Goal: Task Accomplishment & Management: Complete application form

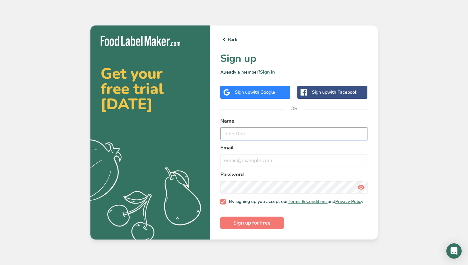
click at [239, 131] on input "text" at bounding box center [294, 133] width 148 height 13
type input "[PERSON_NAME]"
click at [234, 154] on input "email" at bounding box center [294, 160] width 148 height 13
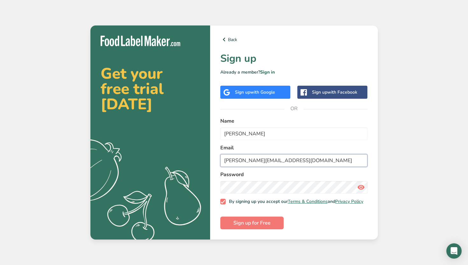
type input "[PERSON_NAME][EMAIL_ADDRESS][DOMAIN_NAME]"
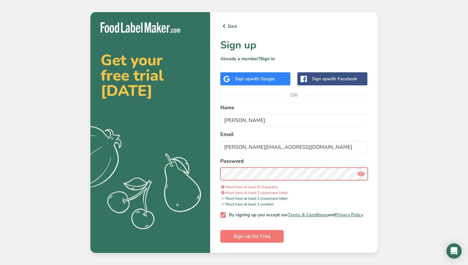
click at [201, 167] on section "Get your free trial [DATE] .a{fill:#f5f3ed;} Back Sign up Already a member? Sig…" at bounding box center [234, 132] width 288 height 241
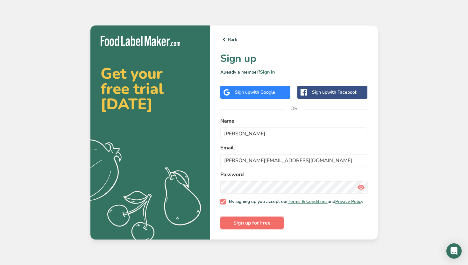
click at [239, 222] on span "Sign up for Free" at bounding box center [252, 223] width 37 height 8
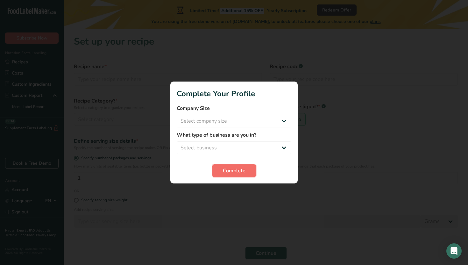
click at [237, 174] on span "Complete" at bounding box center [234, 171] width 23 height 8
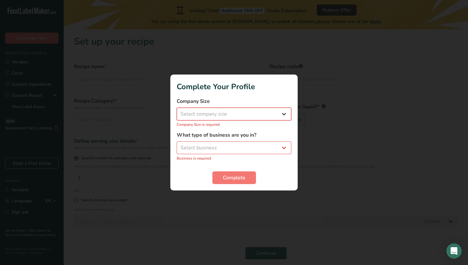
click at [242, 119] on select "Select company size Fewer than 10 Employees 10 to 50 Employees 51 to 500 Employ…" at bounding box center [234, 114] width 115 height 13
select select "1"
click at [220, 141] on select "Select business Packaged Food Manufacturer Restaurant & Cafe Bakery Meal Plans …" at bounding box center [234, 147] width 115 height 13
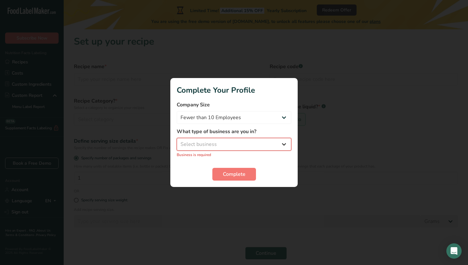
select select "1"
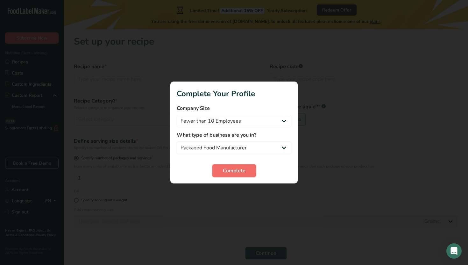
click at [219, 174] on button "Complete" at bounding box center [234, 170] width 44 height 13
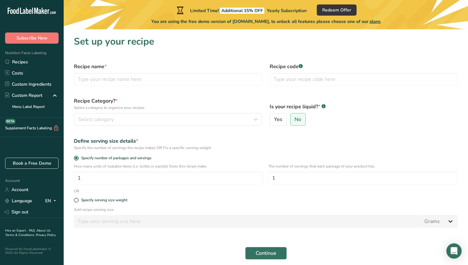
scroll to position [16, 0]
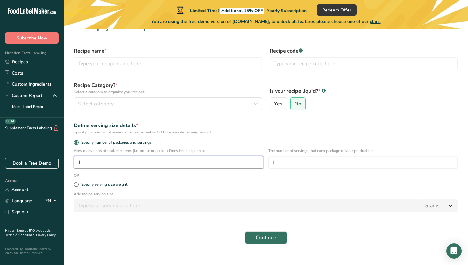
click at [115, 166] on input "1" at bounding box center [169, 162] width 190 height 13
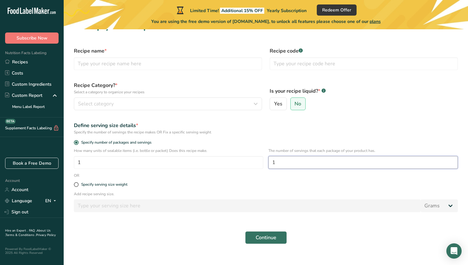
click at [289, 166] on input "1" at bounding box center [364, 162] width 190 height 13
click at [76, 184] on span at bounding box center [76, 184] width 5 height 5
click at [76, 184] on input "Specify serving size weight" at bounding box center [76, 185] width 4 height 4
radio input "true"
radio input "false"
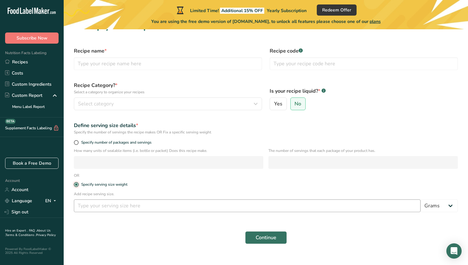
scroll to position [22, 0]
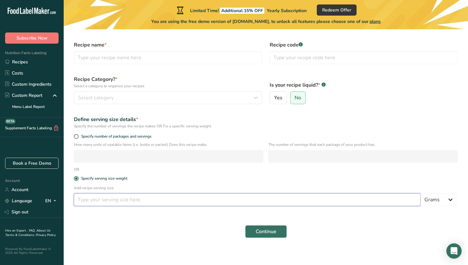
click at [114, 197] on input "number" at bounding box center [247, 199] width 347 height 13
type input "6"
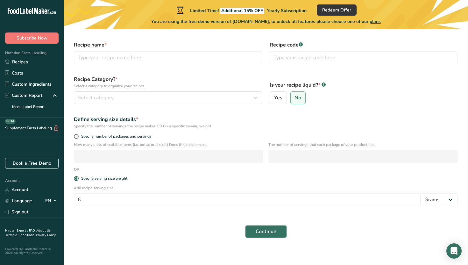
click at [140, 226] on div "Continue" at bounding box center [266, 231] width 392 height 20
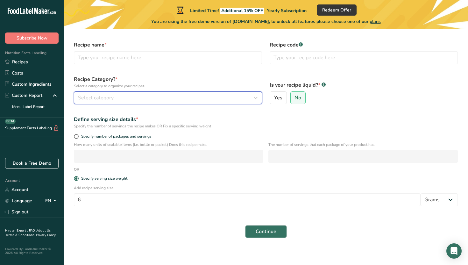
click at [97, 97] on span "Select category" at bounding box center [96, 98] width 36 height 8
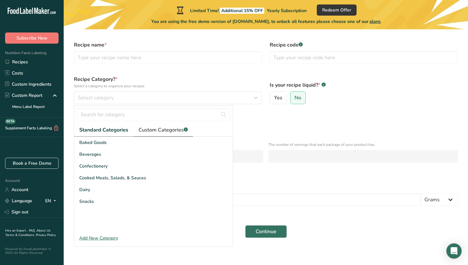
click at [165, 130] on span "Custom Categories .a-a{fill:#347362;}.b-a{fill:#fff;}" at bounding box center [163, 130] width 49 height 8
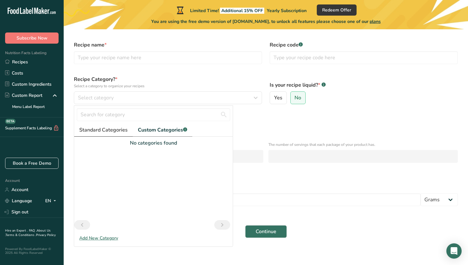
click at [106, 132] on span "Standard Categories" at bounding box center [103, 130] width 48 height 8
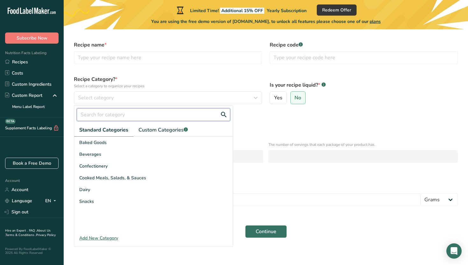
click at [105, 116] on input "text" at bounding box center [154, 114] width 154 height 13
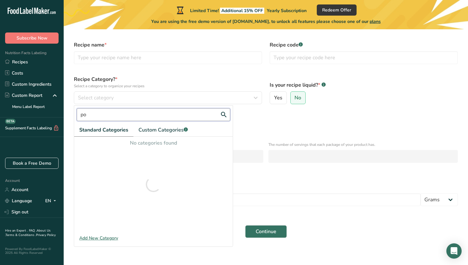
type input "p"
click at [245, 225] on button "Continue" at bounding box center [266, 231] width 42 height 13
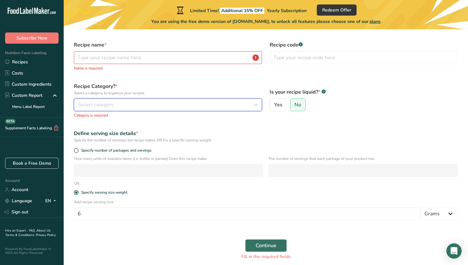
click at [117, 105] on div "Select category" at bounding box center [166, 105] width 176 height 8
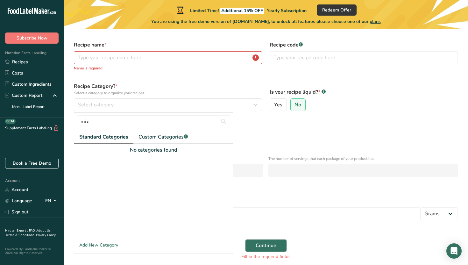
click at [119, 137] on span "Standard Categories" at bounding box center [103, 137] width 49 height 8
drag, startPoint x: 98, startPoint y: 124, endPoint x: 74, endPoint y: 122, distance: 24.3
click at [74, 122] on div "mix Standard Categories Custom Categories .a-a{fill:#347362;}.b-a{fill:#fff;} N…" at bounding box center [153, 182] width 159 height 141
click at [245, 239] on button "Continue" at bounding box center [266, 245] width 42 height 13
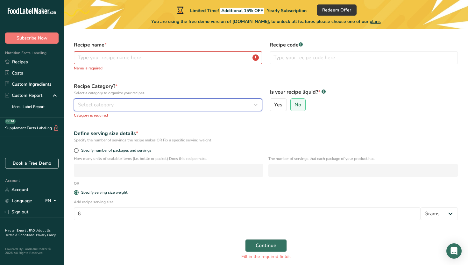
click at [113, 105] on span "Select category" at bounding box center [96, 105] width 36 height 8
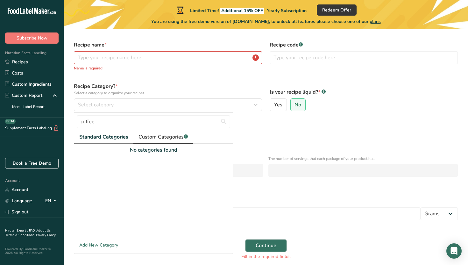
click at [148, 134] on span "Custom Categories .a-a{fill:#347362;}.b-a{fill:#fff;}" at bounding box center [163, 137] width 49 height 8
click at [107, 136] on span "Standard Categories" at bounding box center [103, 137] width 48 height 8
click at [207, 118] on input "coffee" at bounding box center [154, 121] width 154 height 13
click at [167, 126] on input "coffee" at bounding box center [154, 121] width 154 height 13
type input "c"
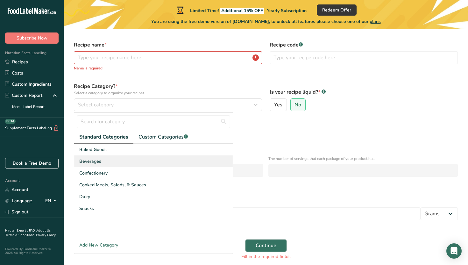
click at [123, 160] on div "Beverages" at bounding box center [153, 161] width 159 height 12
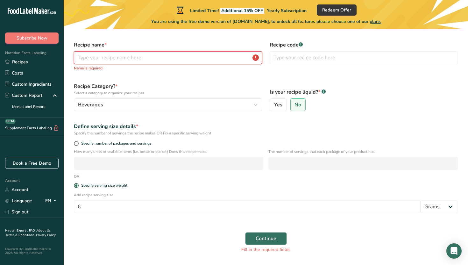
click at [152, 61] on input "text" at bounding box center [168, 57] width 188 height 13
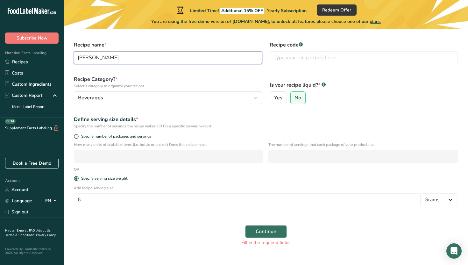
type input "[PERSON_NAME]"
click at [263, 77] on div "Recipe Category? * Select a category to organize your recipes [GEOGRAPHIC_DATA]…" at bounding box center [168, 90] width 196 height 36
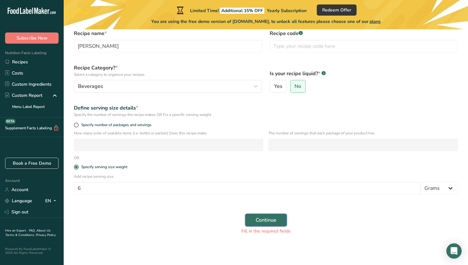
click at [261, 218] on span "Continue" at bounding box center [266, 220] width 21 height 8
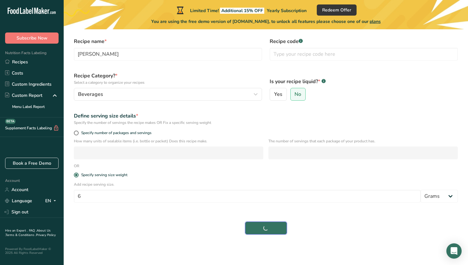
scroll to position [25, 0]
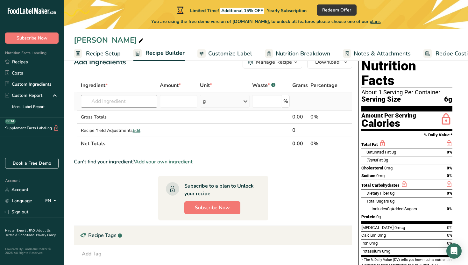
scroll to position [25, 0]
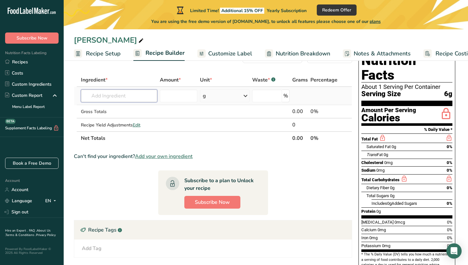
click at [136, 98] on input "text" at bounding box center [119, 96] width 77 height 13
